Goal: Information Seeking & Learning: Learn about a topic

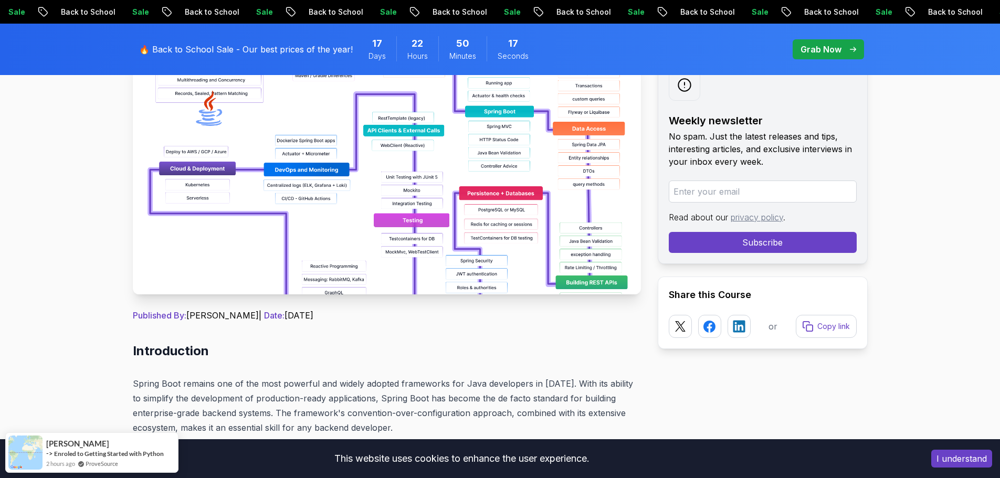
scroll to position [157, 0]
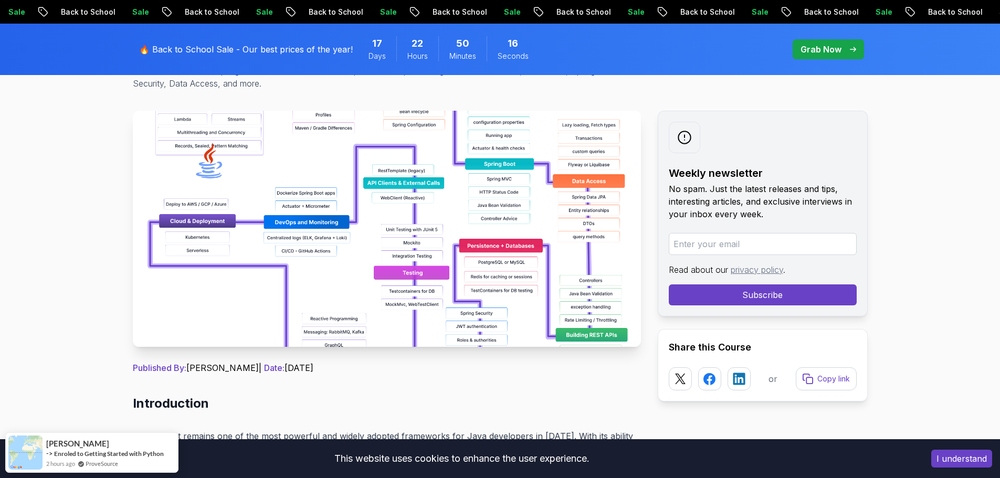
click at [531, 194] on img at bounding box center [387, 229] width 508 height 236
click at [335, 250] on img at bounding box center [387, 229] width 508 height 236
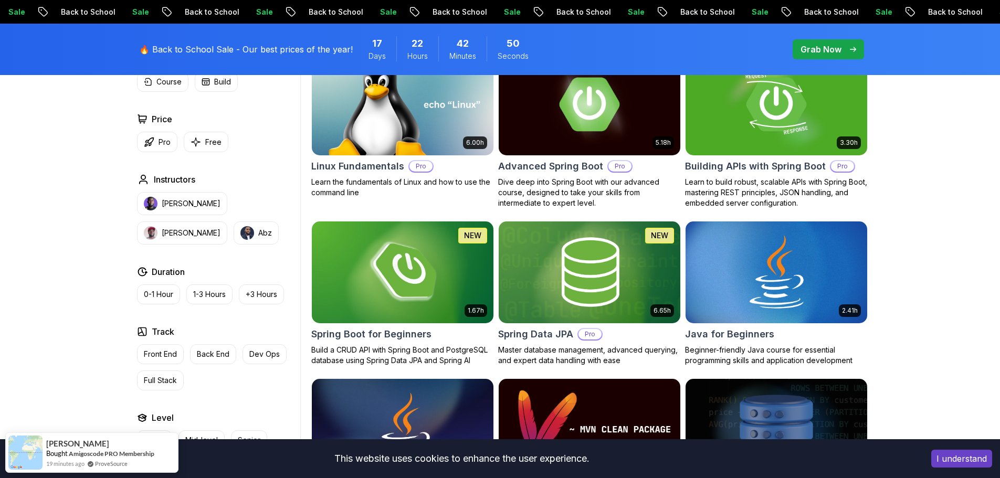
scroll to position [262, 0]
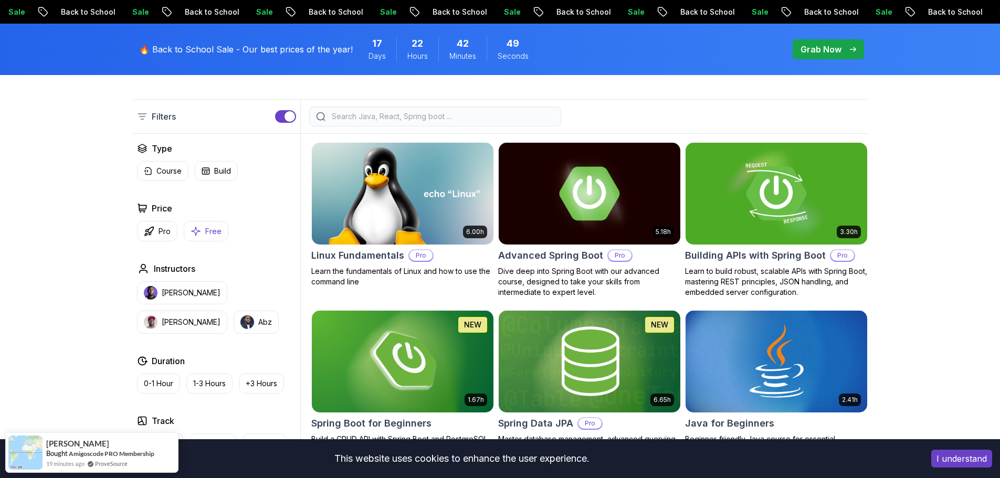
click at [213, 226] on p "Free" at bounding box center [213, 231] width 16 height 10
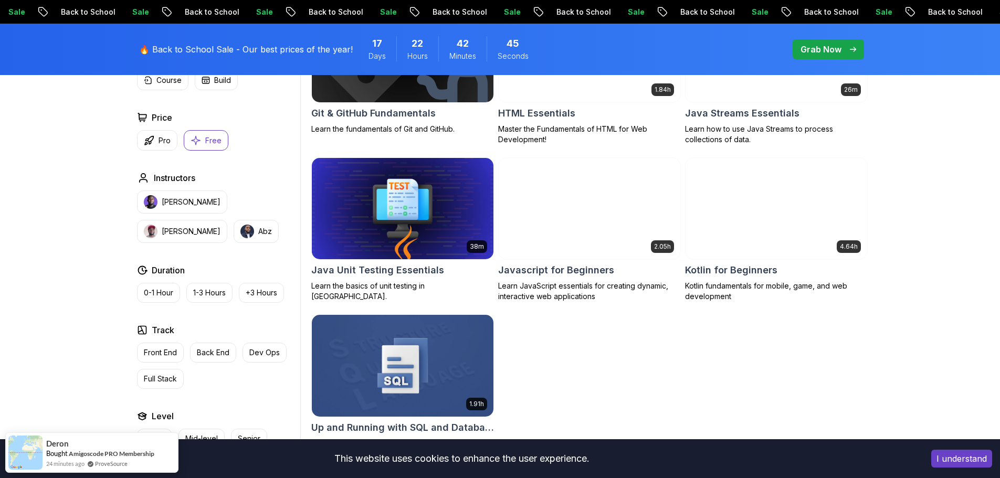
scroll to position [577, 0]
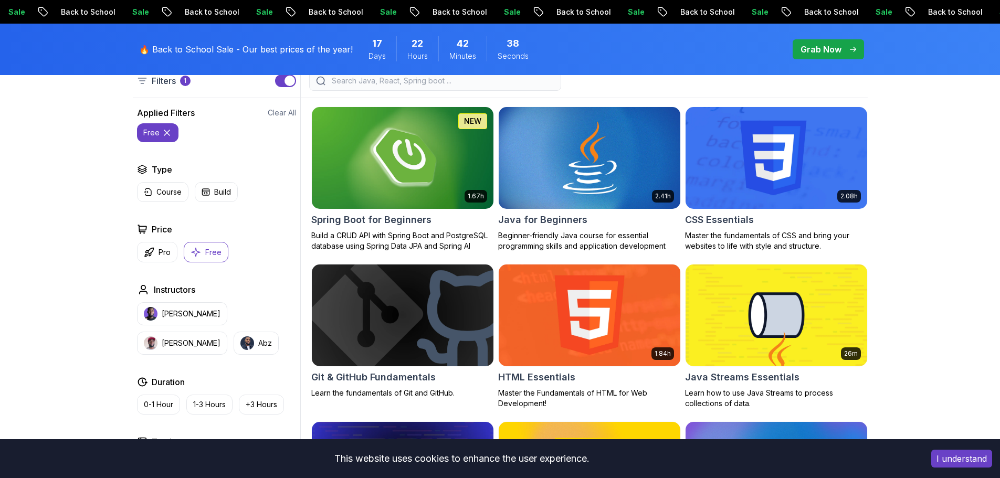
scroll to position [0, 0]
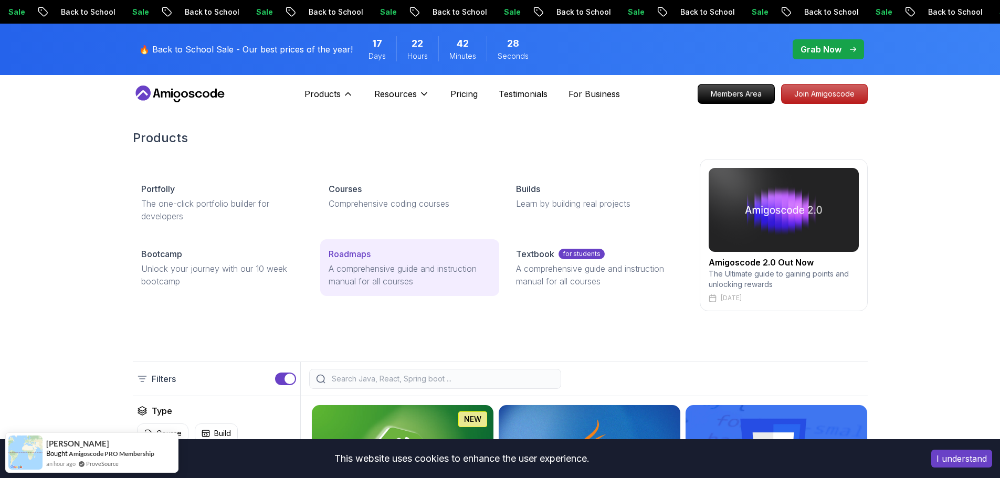
click at [342, 257] on p "Roadmaps" at bounding box center [350, 254] width 42 height 13
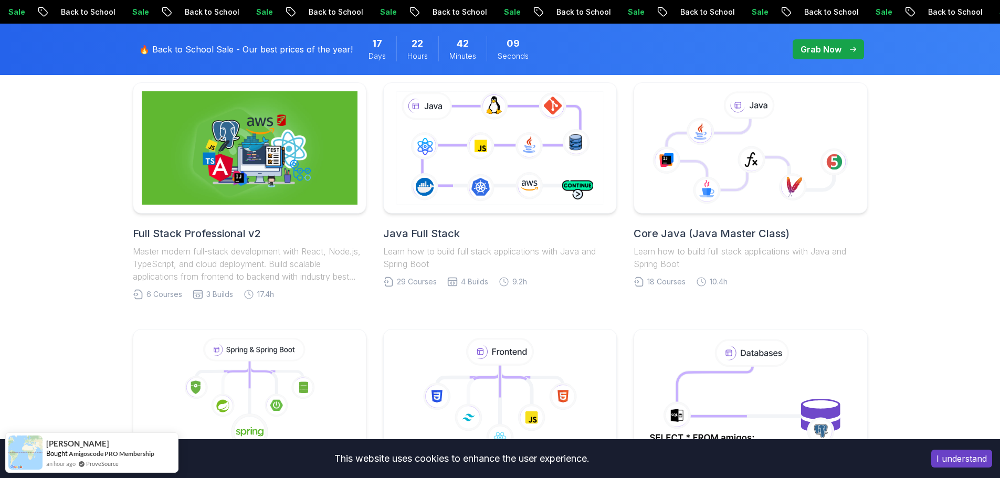
scroll to position [262, 0]
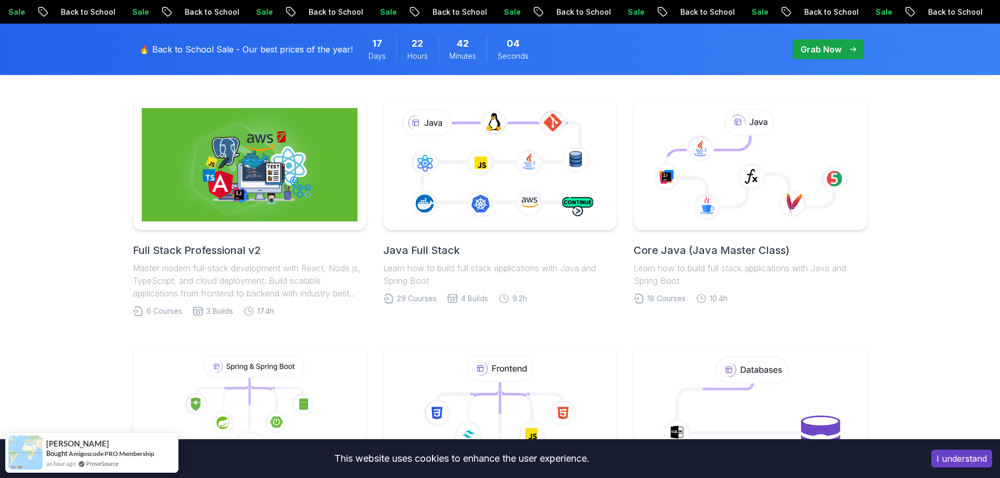
click at [433, 245] on h2 "Java Full Stack" at bounding box center [500, 250] width 234 height 15
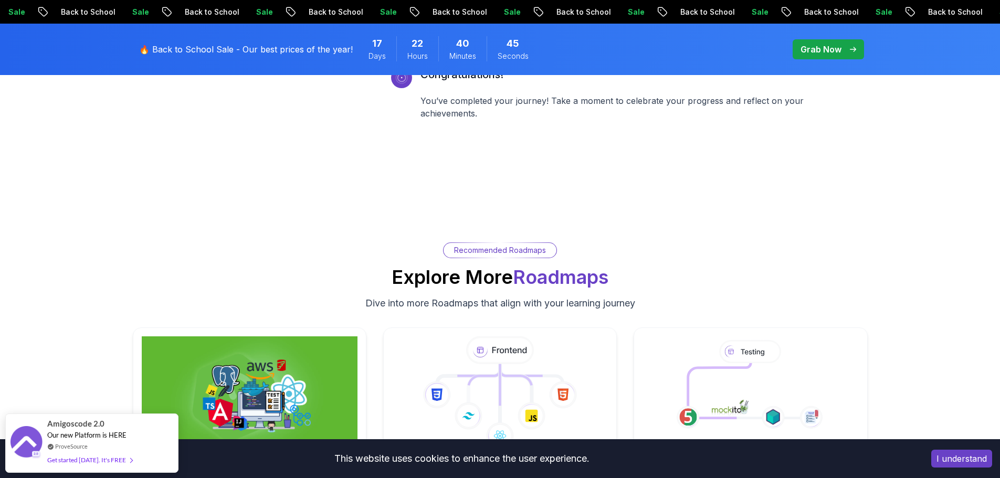
scroll to position [4567, 0]
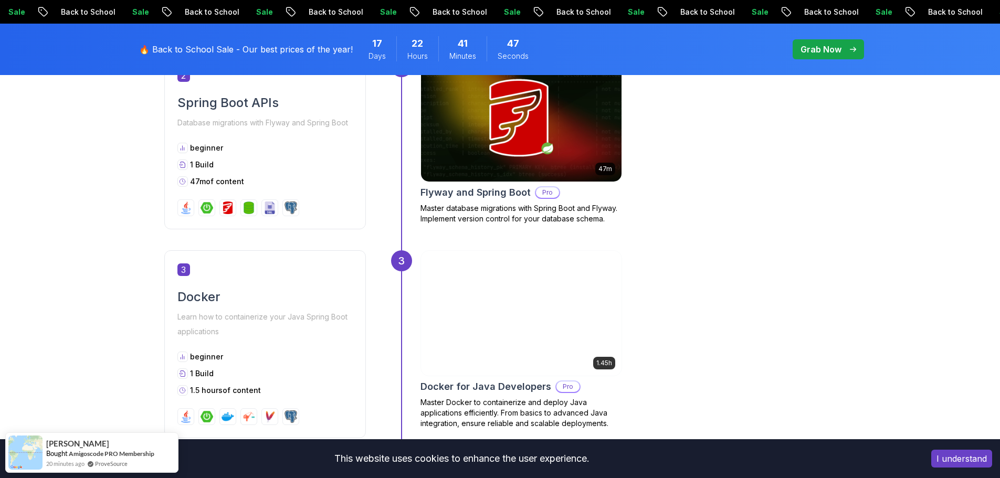
scroll to position [945, 0]
